Goal: Find specific page/section: Find specific page/section

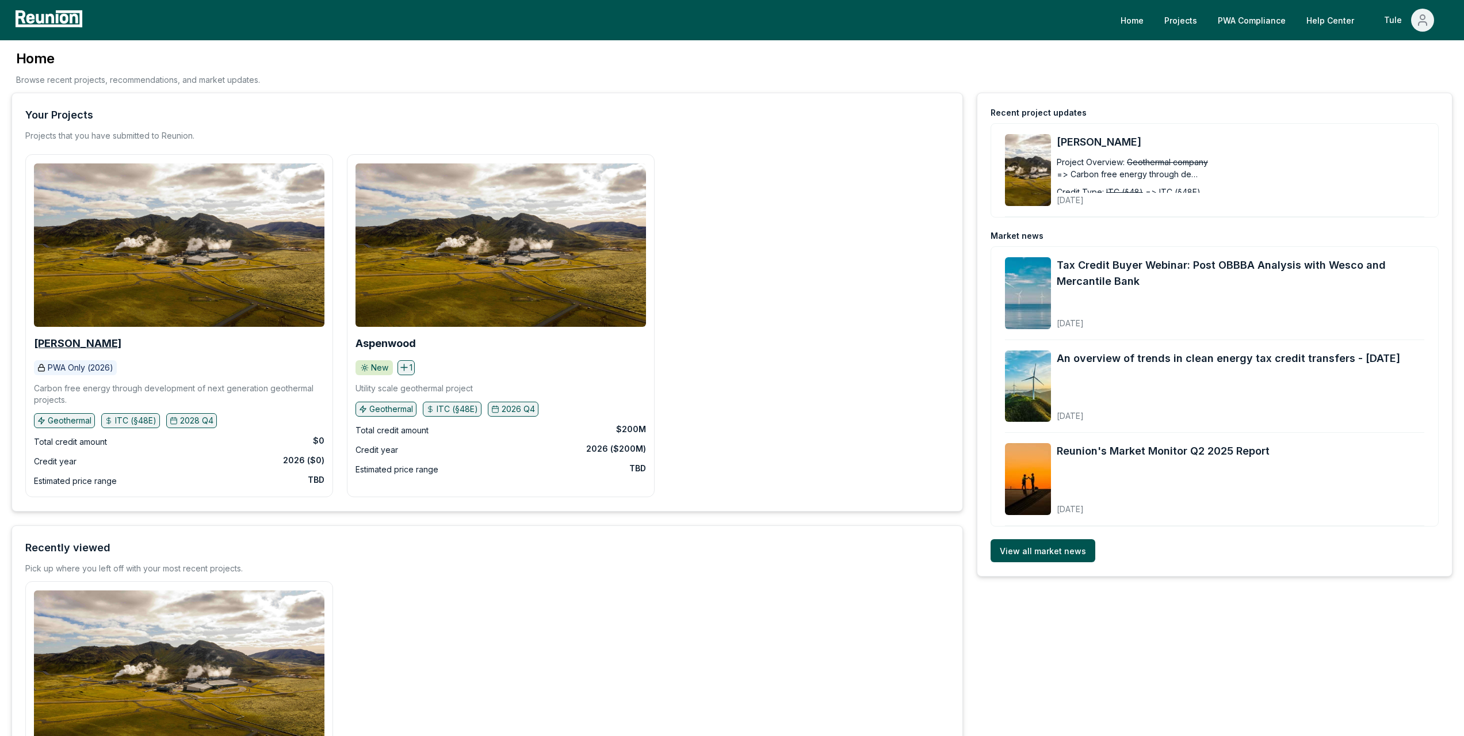
click at [56, 339] on b "[PERSON_NAME]" at bounding box center [77, 343] width 87 height 12
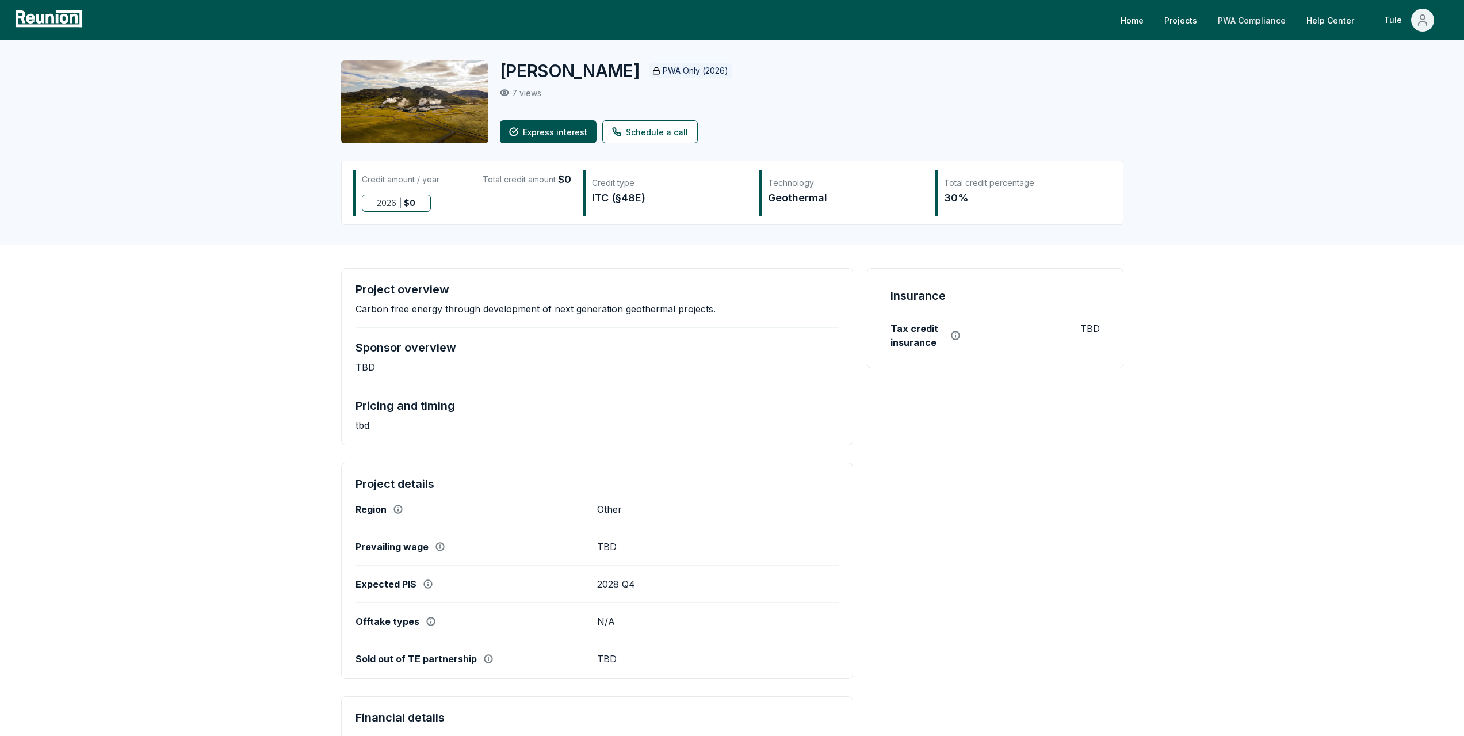
click at [1290, 25] on link "PWA Compliance" at bounding box center [1252, 20] width 86 height 23
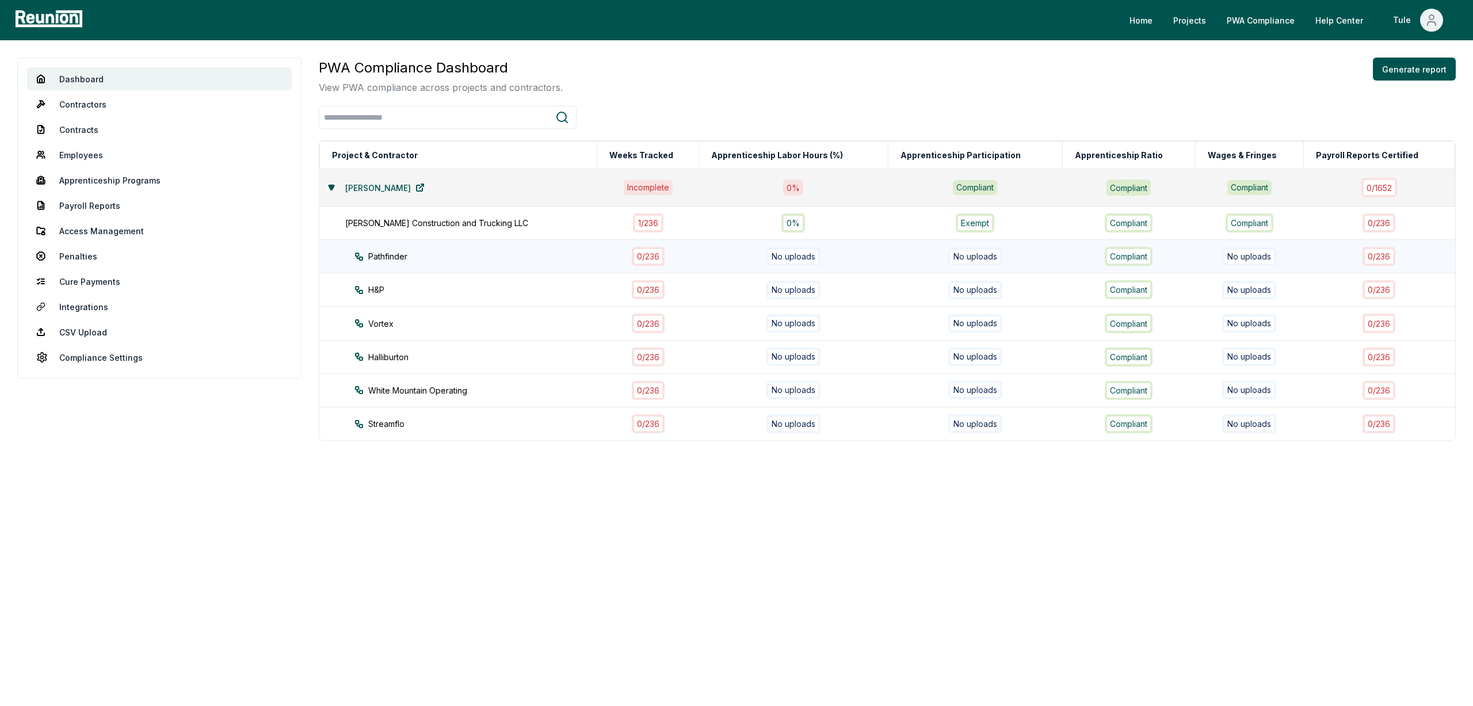
click at [358, 258] on icon at bounding box center [359, 256] width 7 height 7
